Goal: Task Accomplishment & Management: Manage account settings

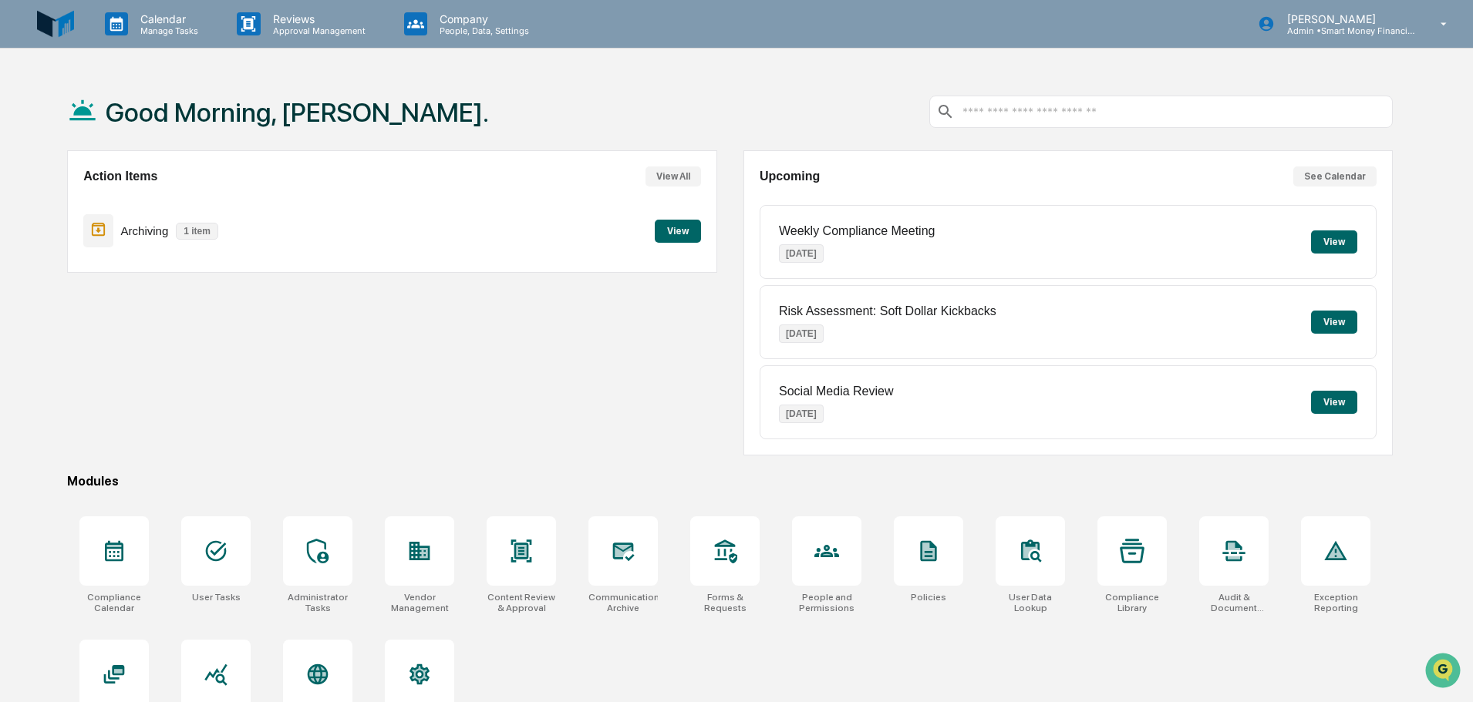
click at [662, 239] on button "View" at bounding box center [678, 231] width 46 height 23
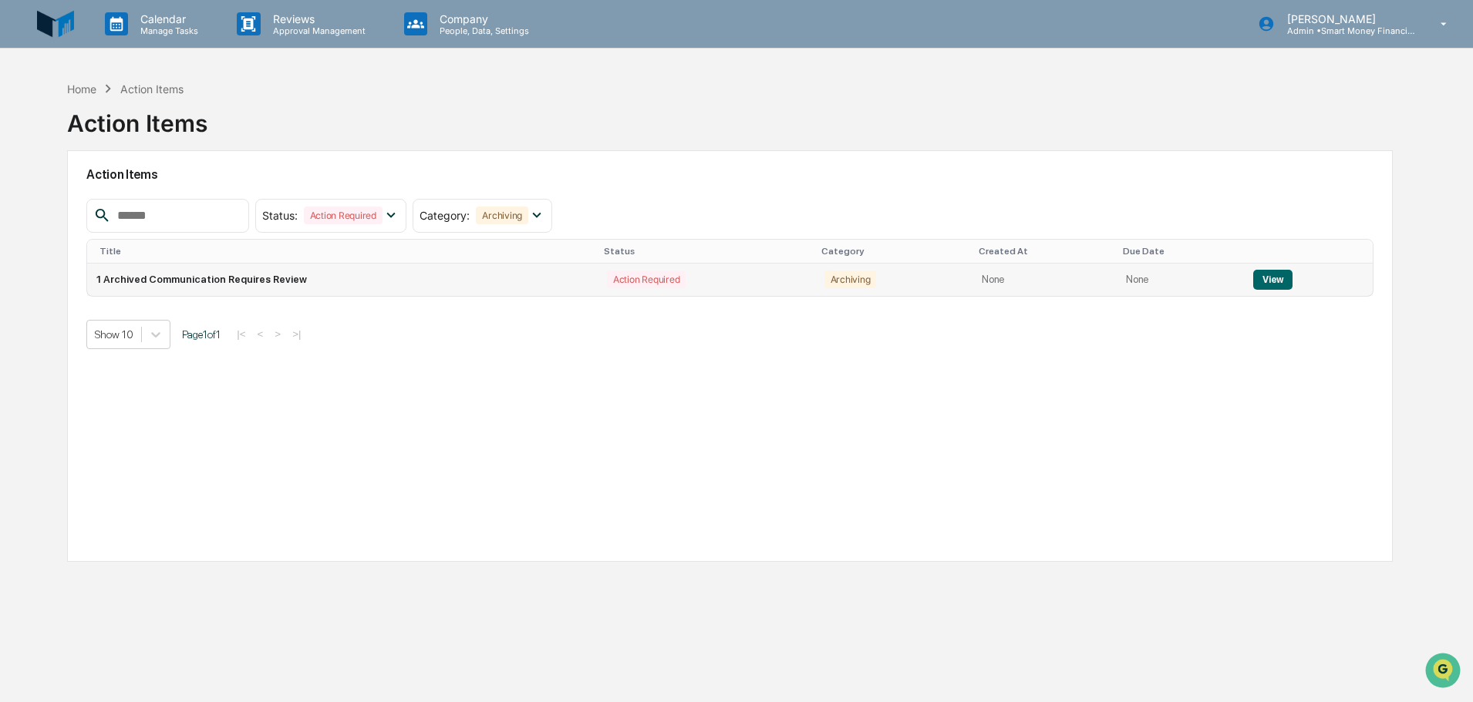
click at [1275, 279] on button "View" at bounding box center [1272, 280] width 39 height 20
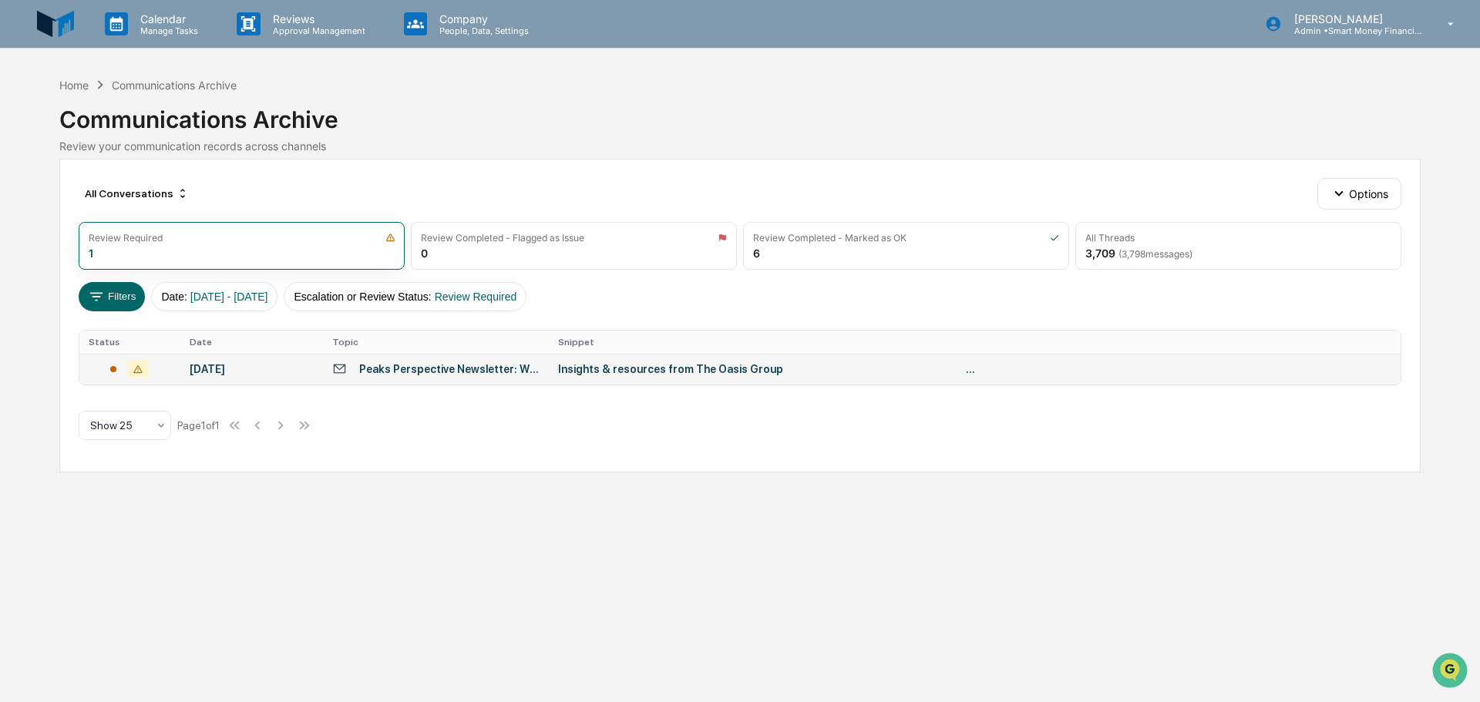
click at [528, 372] on div "Peaks Perspective Newsletter: Why Wealth Management Firms Must Embrace Business…" at bounding box center [449, 369] width 180 height 12
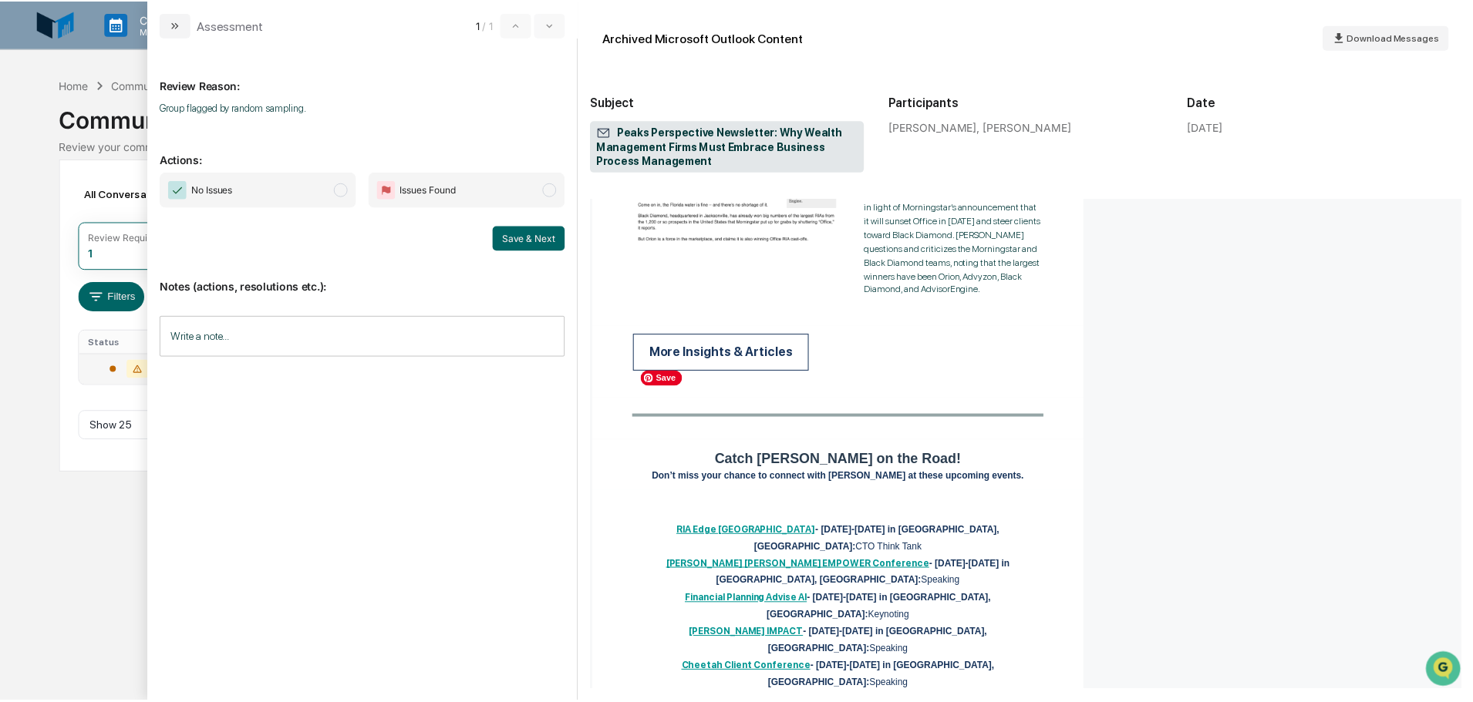
scroll to position [5185, 0]
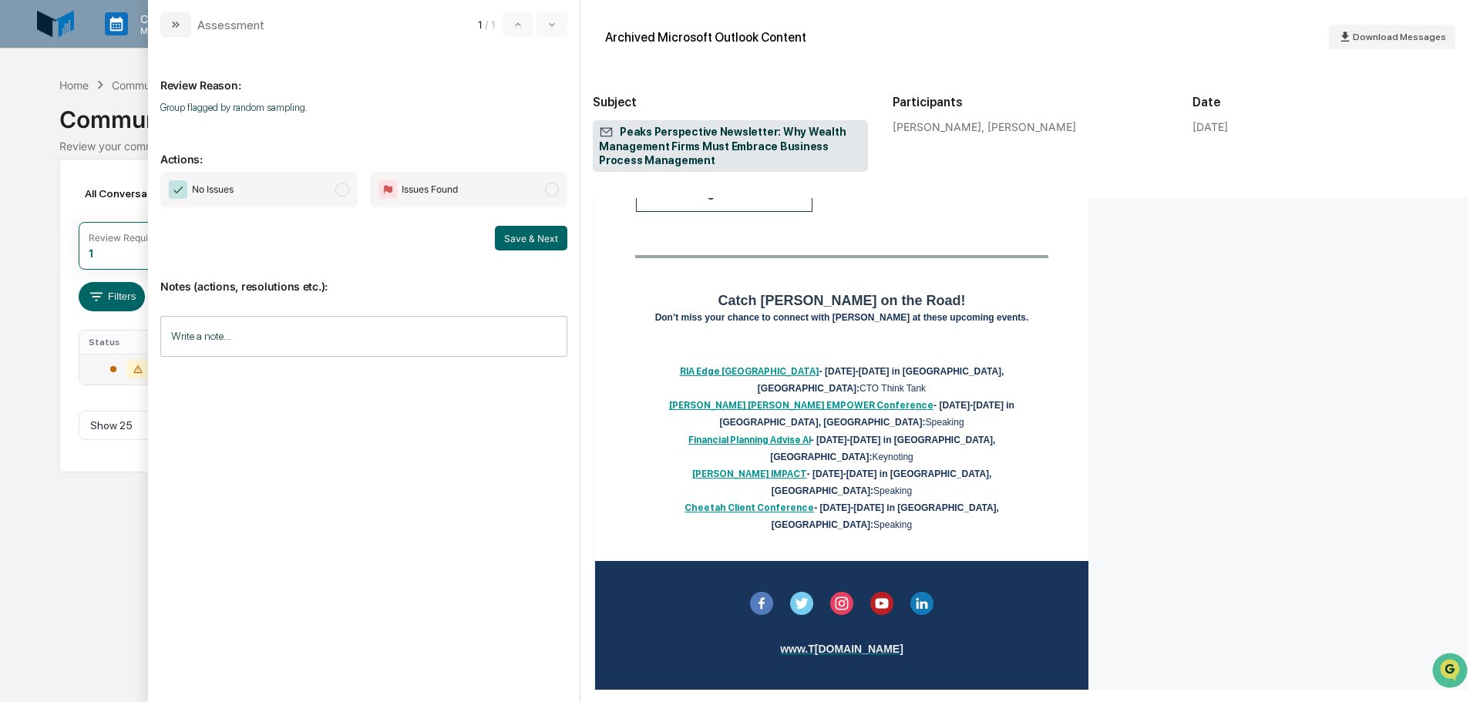
click at [501, 190] on span "Issues Found" at bounding box center [468, 189] width 197 height 35
drag, startPoint x: 515, startPoint y: 240, endPoint x: 511, endPoint y: 264, distance: 24.2
click at [514, 240] on button "Save & Next" at bounding box center [531, 238] width 72 height 25
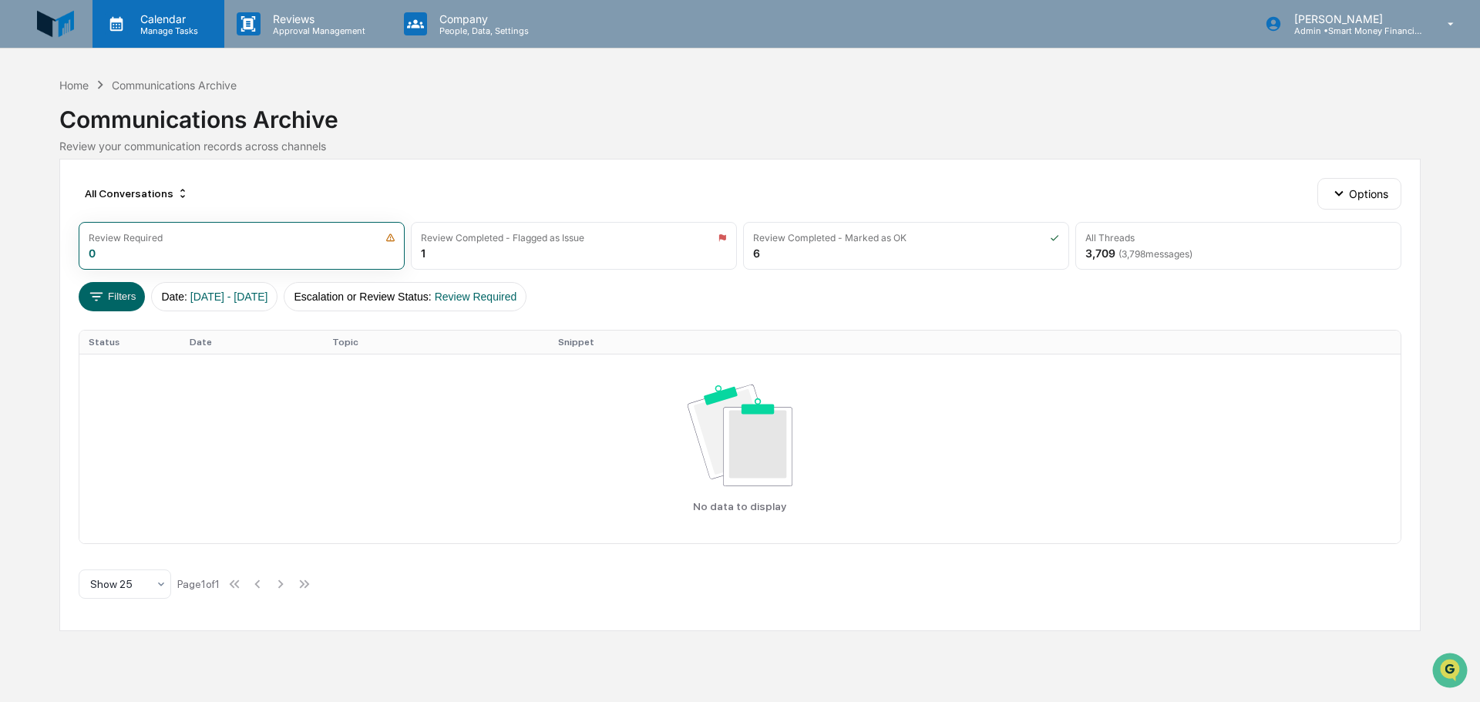
click at [190, 25] on p "Manage Tasks" at bounding box center [167, 30] width 78 height 11
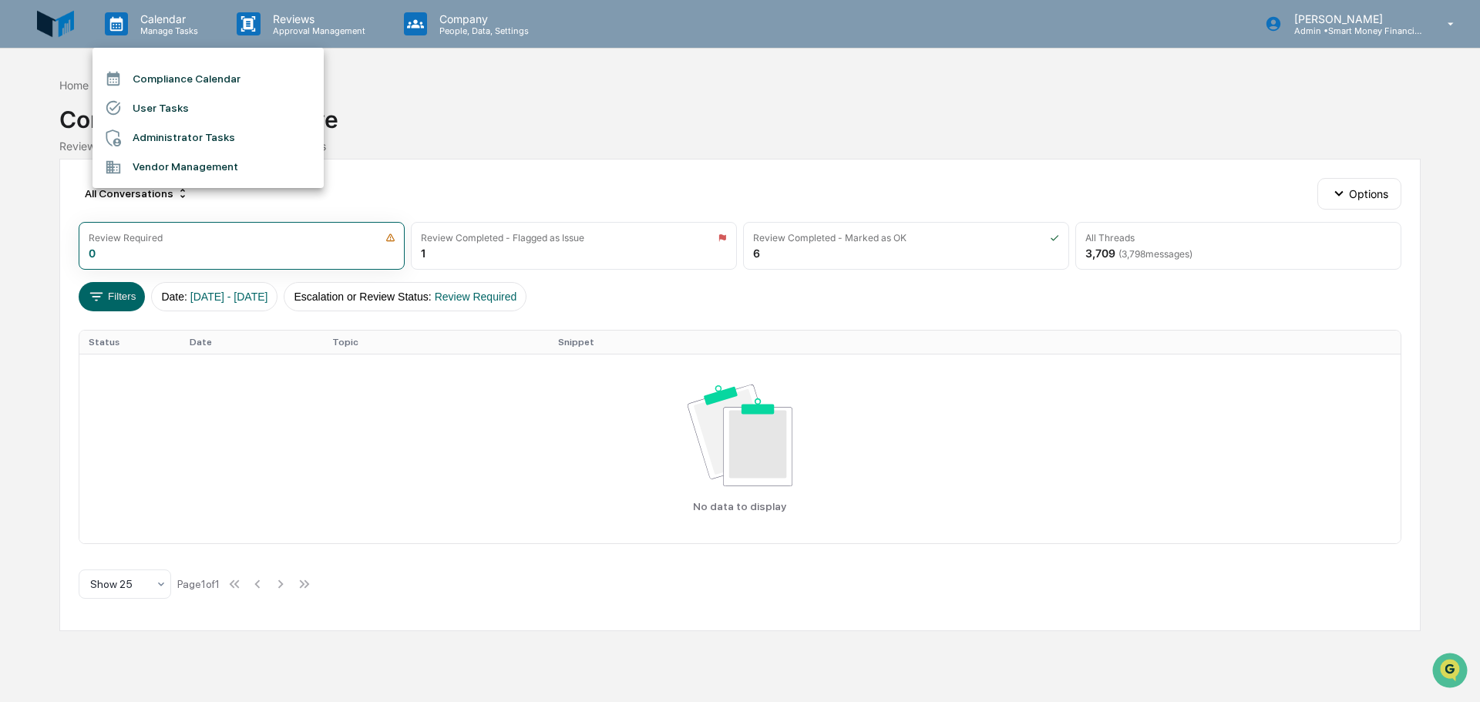
click at [207, 158] on li "Vendor Management" at bounding box center [208, 167] width 231 height 29
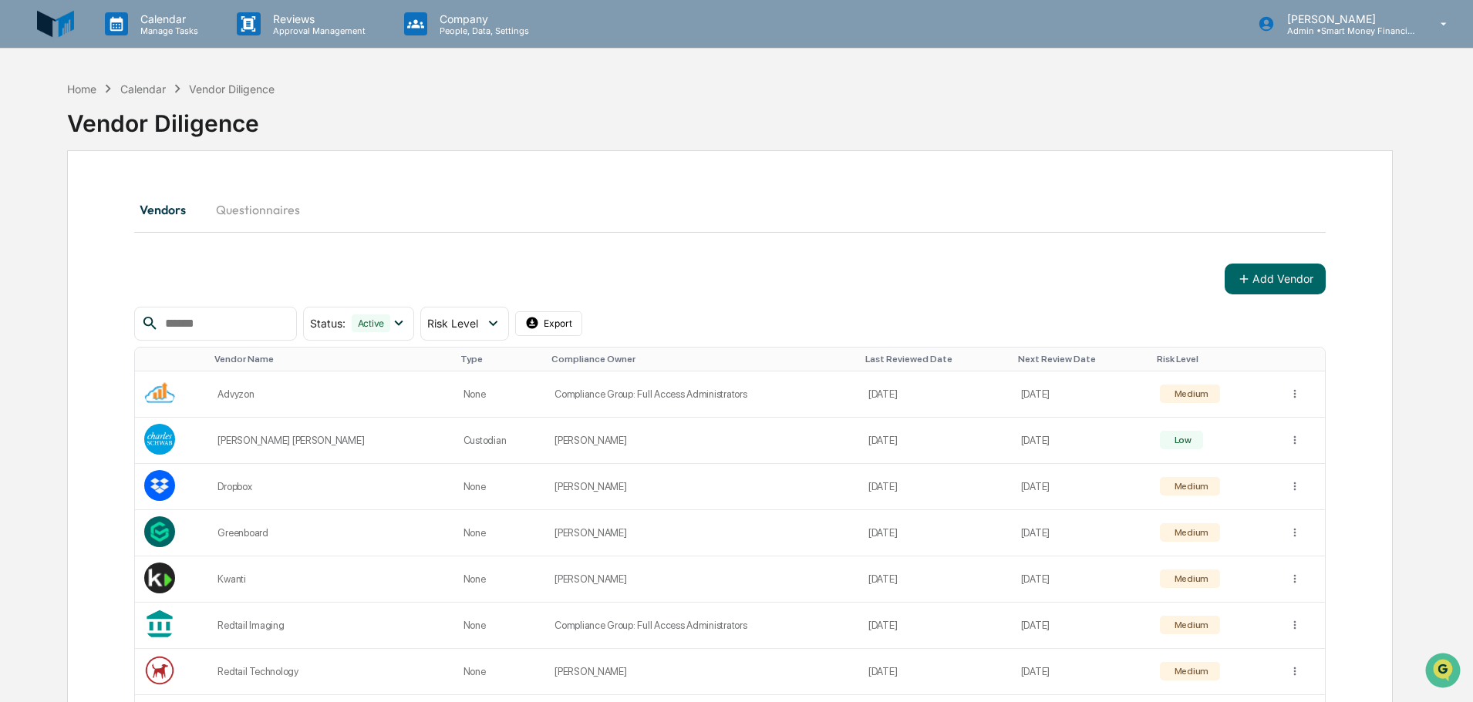
click at [89, 80] on div "Home Calendar Vendor Diligence" at bounding box center [170, 88] width 207 height 17
click at [99, 87] on div "Home Calendar Vendor Diligence" at bounding box center [170, 88] width 207 height 17
click at [87, 89] on div "Home" at bounding box center [81, 89] width 29 height 13
